Goal: Task Accomplishment & Management: Use online tool/utility

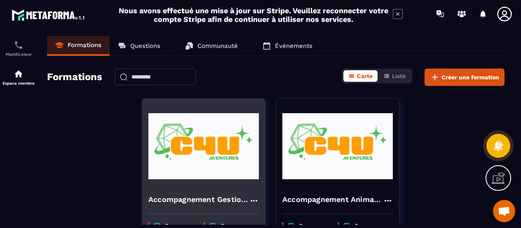
click at [225, 141] on img at bounding box center [203, 146] width 110 height 82
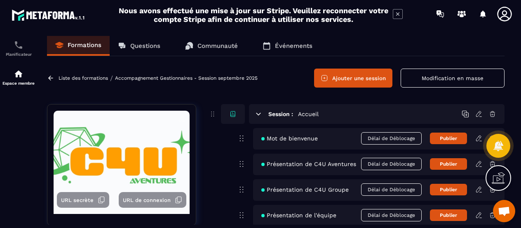
click at [187, 77] on link "Accompagnement Gestionnaires - Session septembre 2025" at bounding box center [186, 78] width 143 height 6
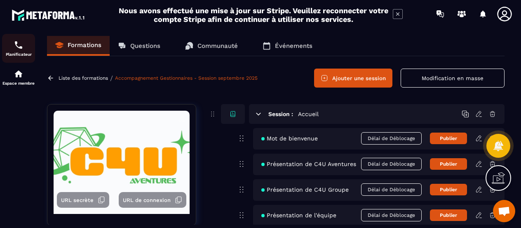
click at [14, 53] on p "Planificateur" at bounding box center [18, 54] width 33 height 5
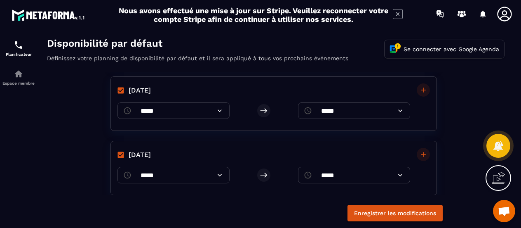
scroll to position [82, 0]
click at [260, 106] on icon at bounding box center [264, 110] width 8 height 8
click at [342, 112] on input "*****" at bounding box center [353, 109] width 77 height 16
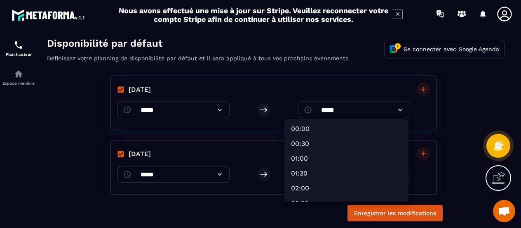
click at [342, 112] on div at bounding box center [276, 134] width 474 height 197
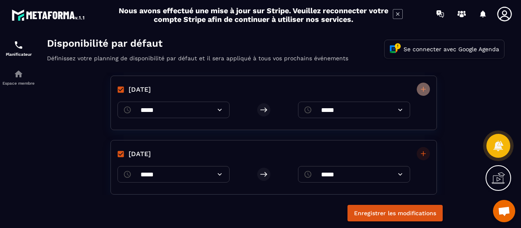
click at [422, 87] on icon "button" at bounding box center [423, 89] width 8 height 8
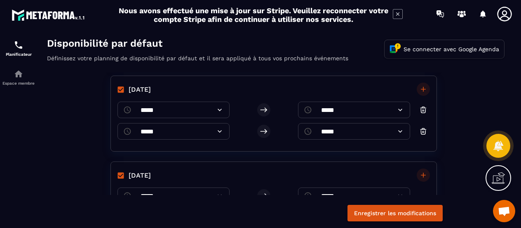
click at [451, 143] on div "[DATE] [DATE] [DATE] ​ ***** ​ ​ ***** ​ ​ ***** ​ ​ ***** ​ [DATE] ​ ***** ​ ​…" at bounding box center [276, 133] width 474 height 122
click at [423, 131] on icon "button" at bounding box center [423, 131] width 8 height 8
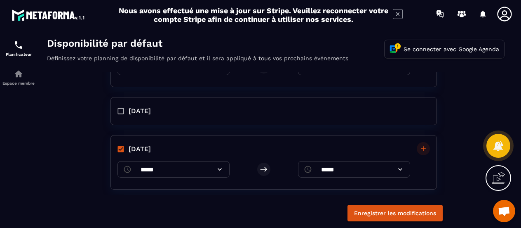
scroll to position [230, 0]
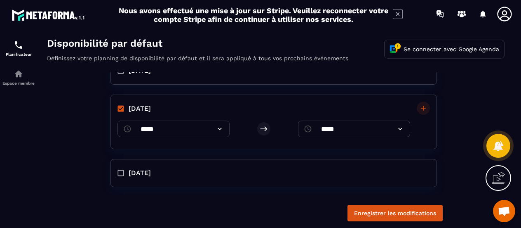
click at [397, 16] on icon at bounding box center [398, 14] width 10 height 10
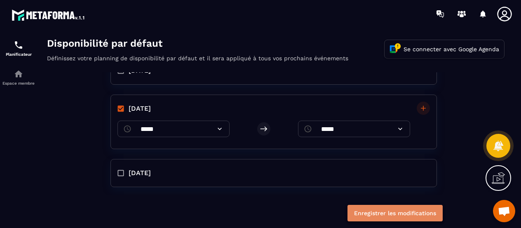
click at [397, 211] on button "Enregistrer les modifications" at bounding box center [394, 212] width 95 height 16
